Goal: Transaction & Acquisition: Purchase product/service

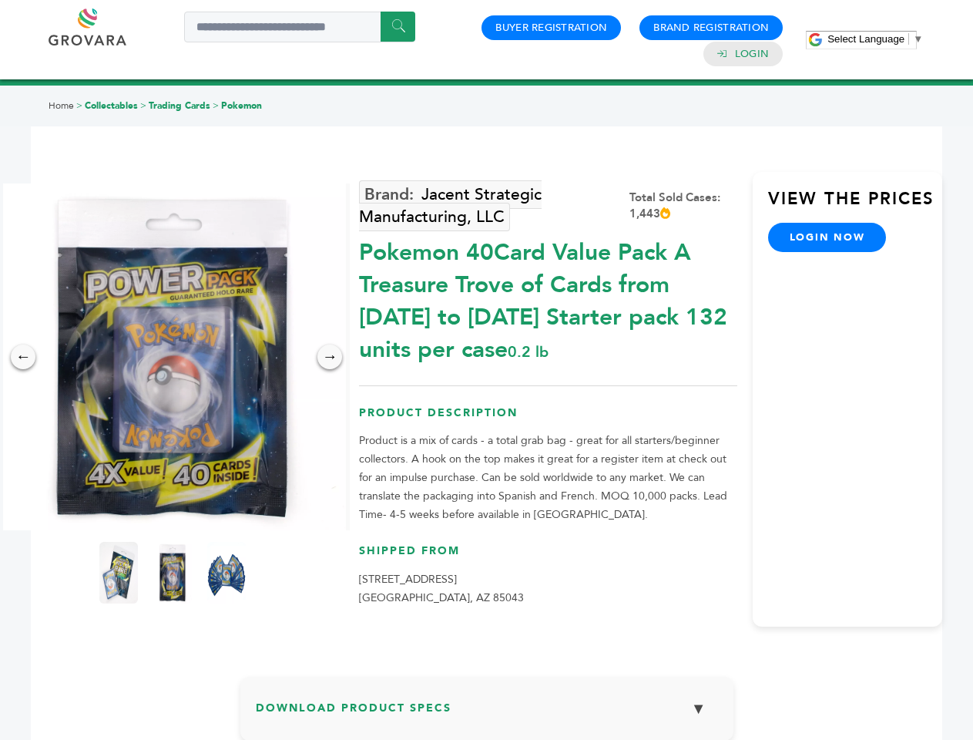
click at [876, 39] on span "Select Language" at bounding box center [866, 39] width 77 height 12
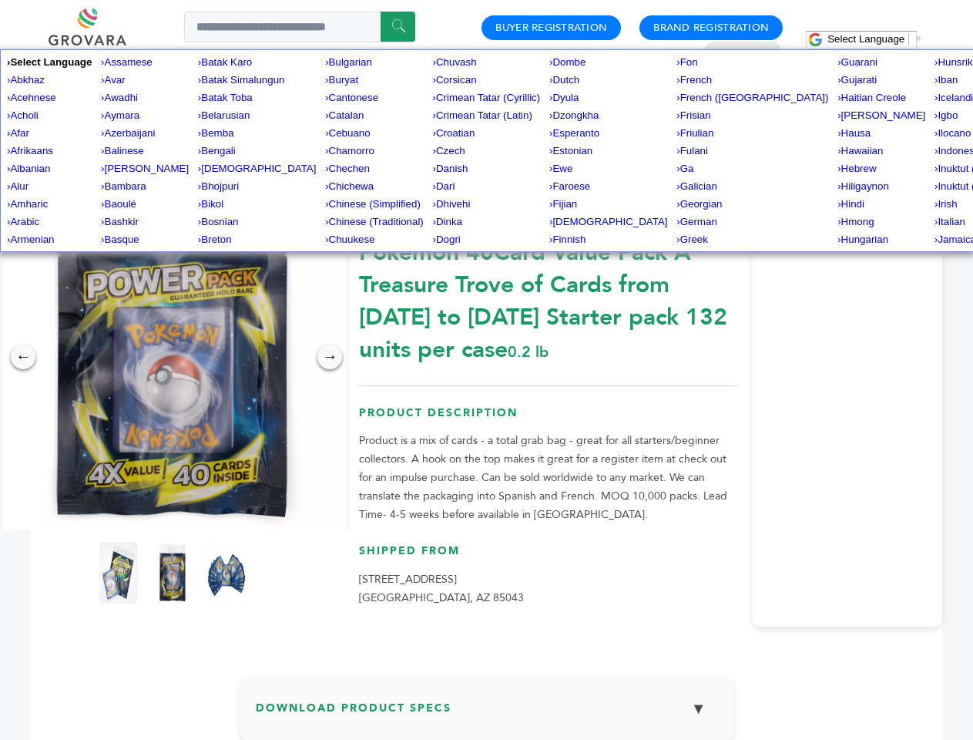
click at [173, 357] on img at bounding box center [172, 356] width 347 height 347
click at [0, 0] on div "×" at bounding box center [0, 0] width 0 height 0
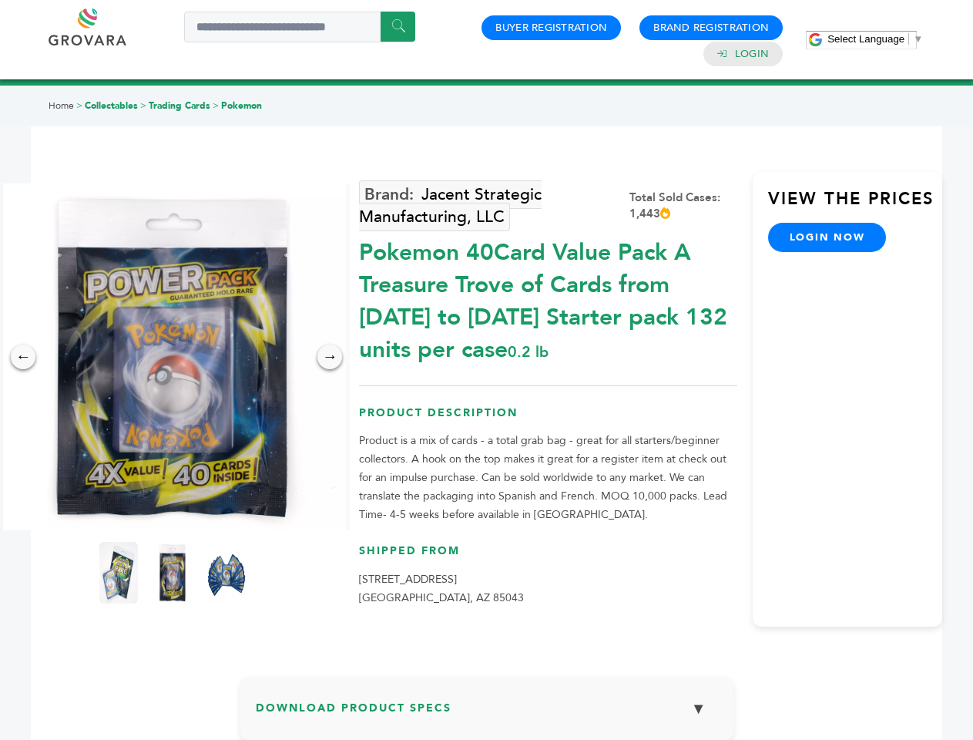
click at [330, 357] on div "→" at bounding box center [330, 357] width 25 height 25
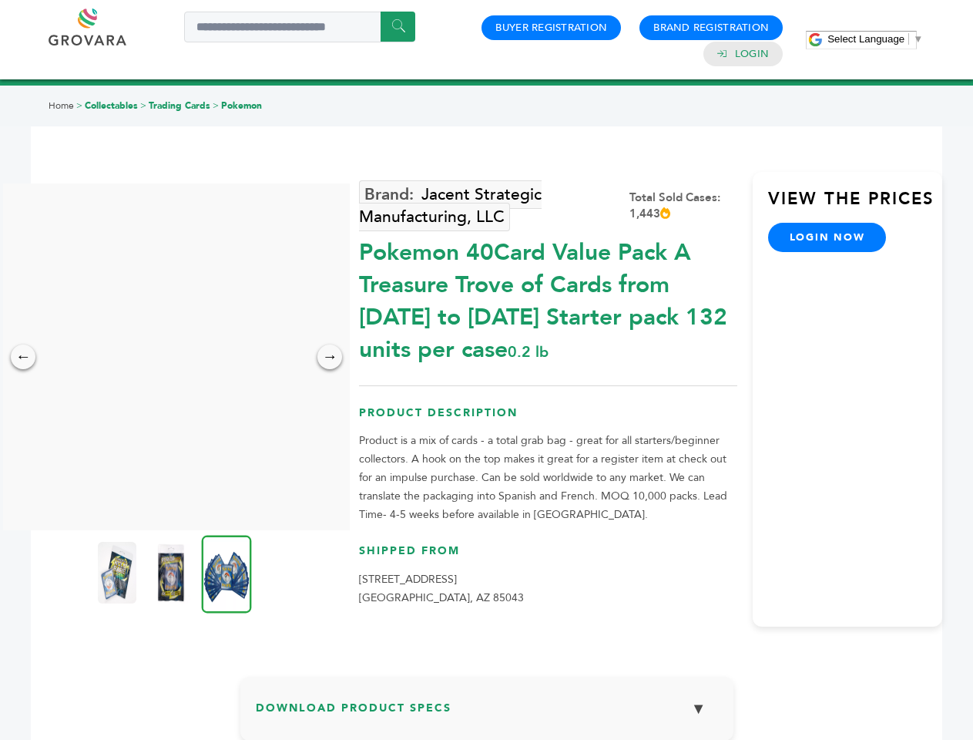
click at [119, 573] on img at bounding box center [117, 573] width 39 height 62
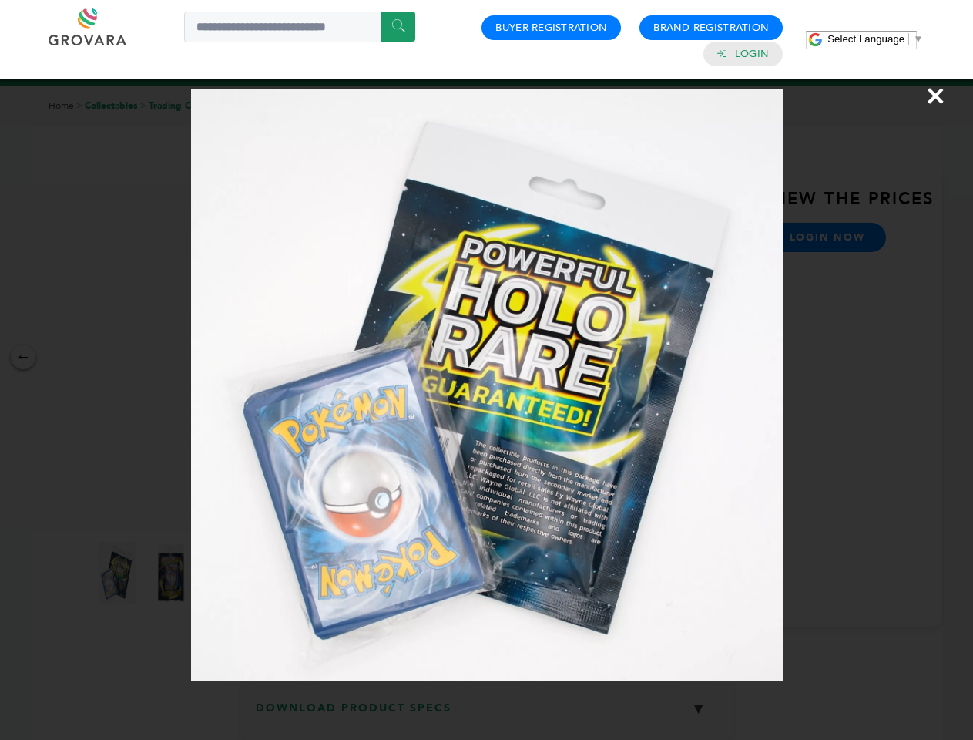
click at [173, 573] on div "×" at bounding box center [486, 370] width 973 height 740
click at [227, 573] on img at bounding box center [227, 574] width 50 height 78
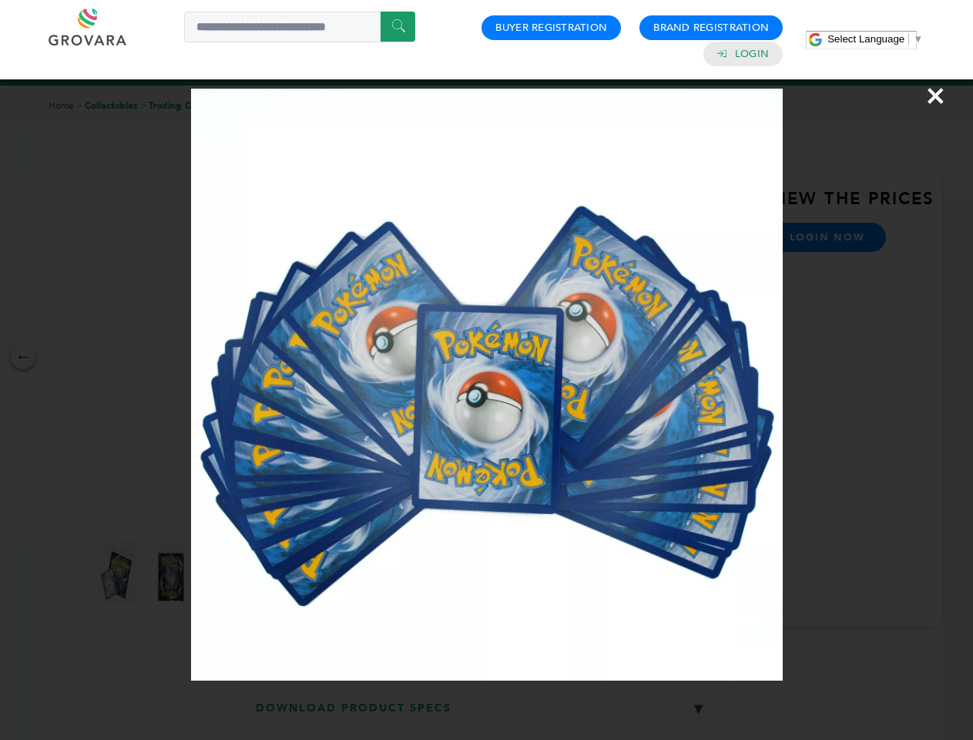
click at [487, 714] on div "×" at bounding box center [486, 370] width 973 height 740
